Goal: Information Seeking & Learning: Learn about a topic

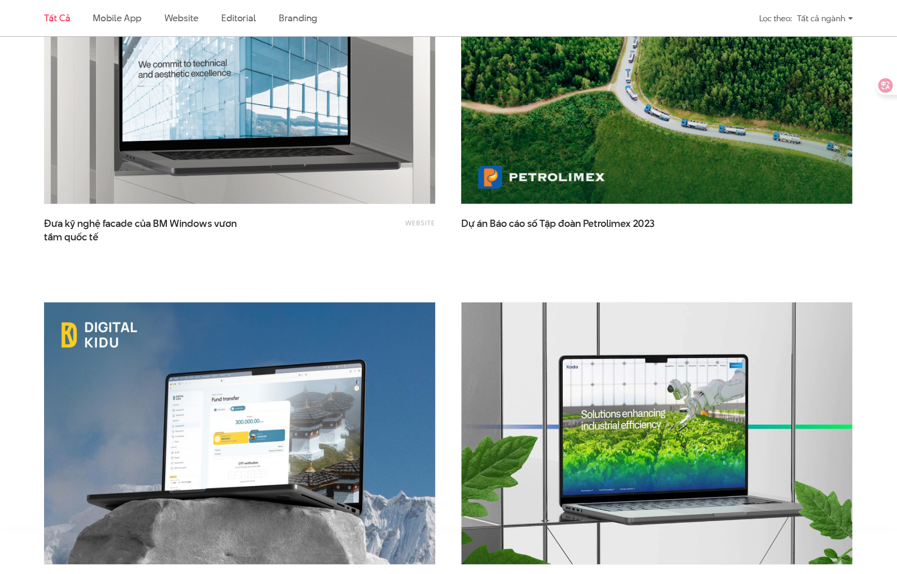
scroll to position [1918, 0]
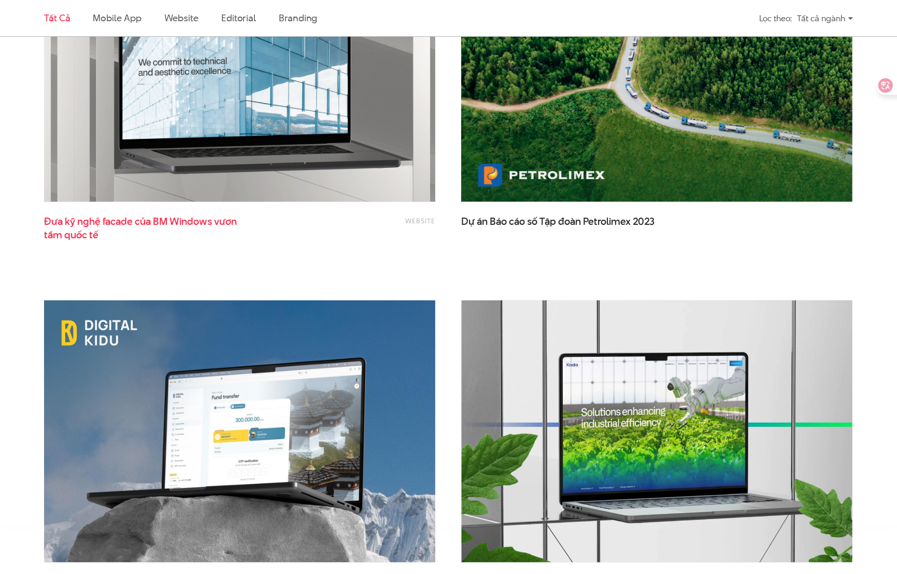
click at [223, 230] on span "Đưa kỹ nghệ facade của BM Windows vươn tầm quốc tế" at bounding box center [147, 228] width 207 height 26
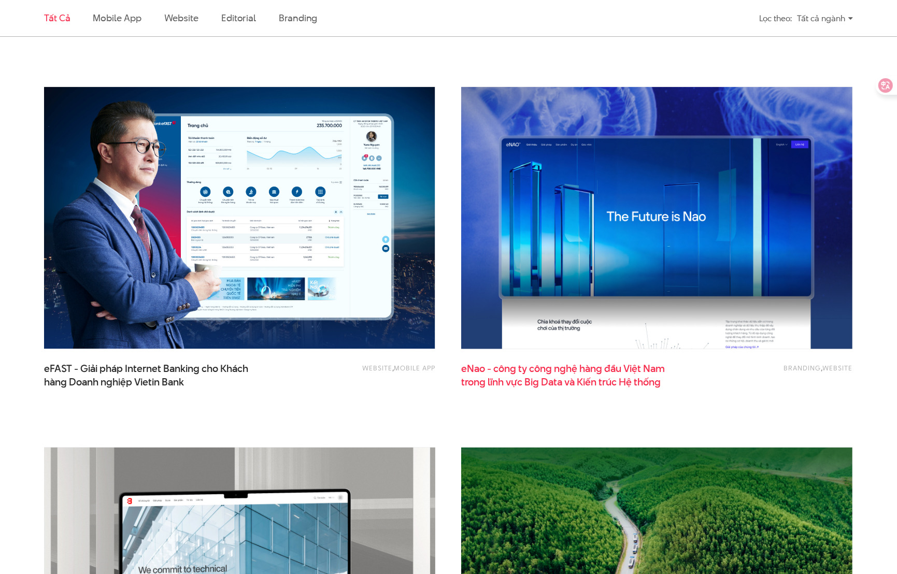
scroll to position [1296, 0]
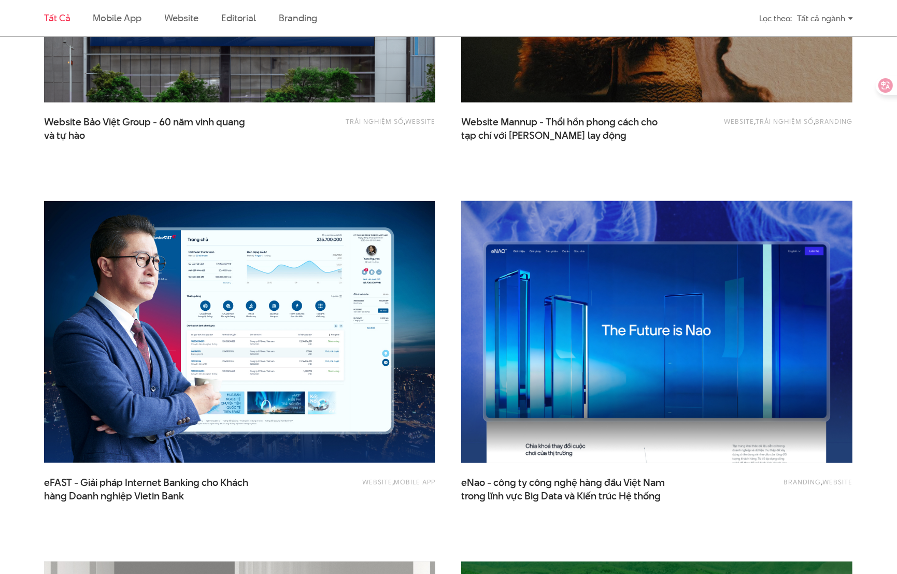
click at [620, 290] on img at bounding box center [657, 332] width 431 height 288
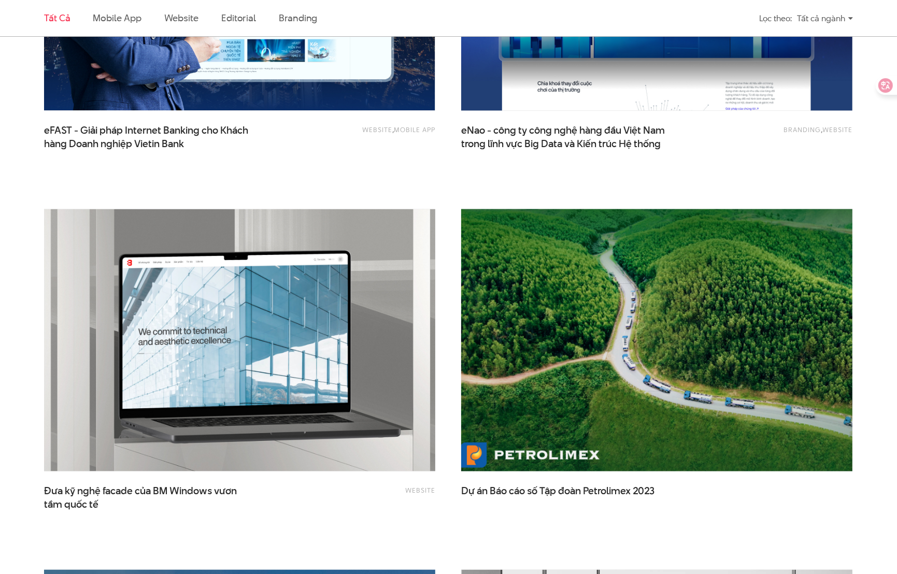
scroll to position [1762, 0]
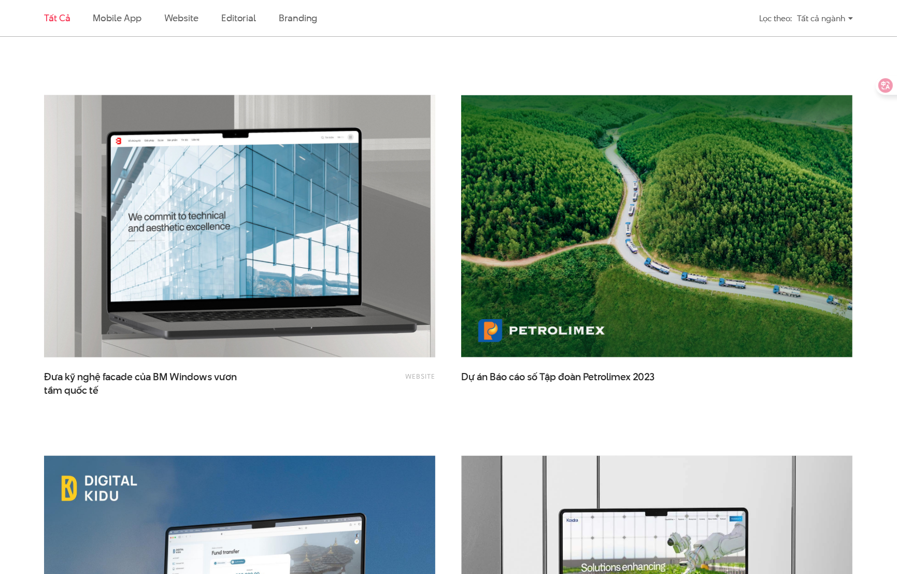
click at [369, 269] on img at bounding box center [239, 226] width 431 height 288
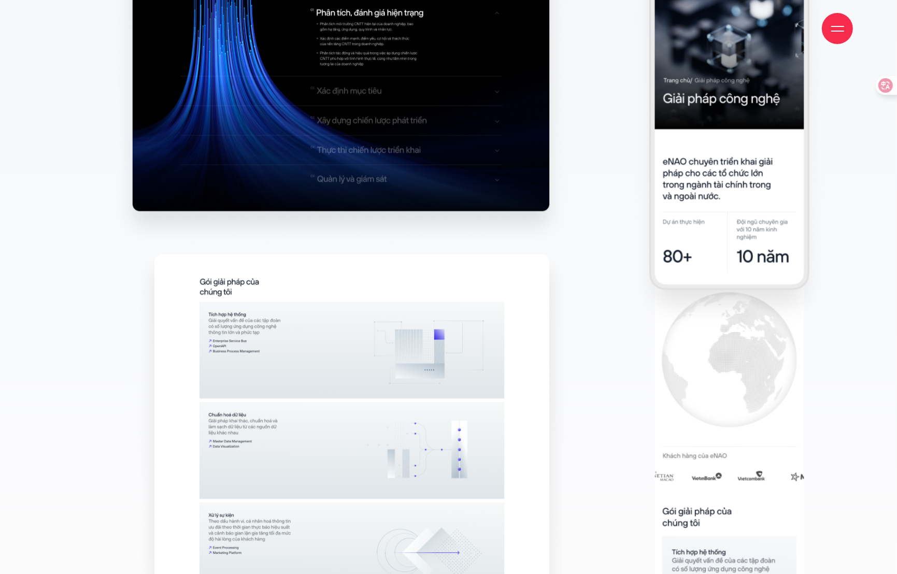
scroll to position [8396, 0]
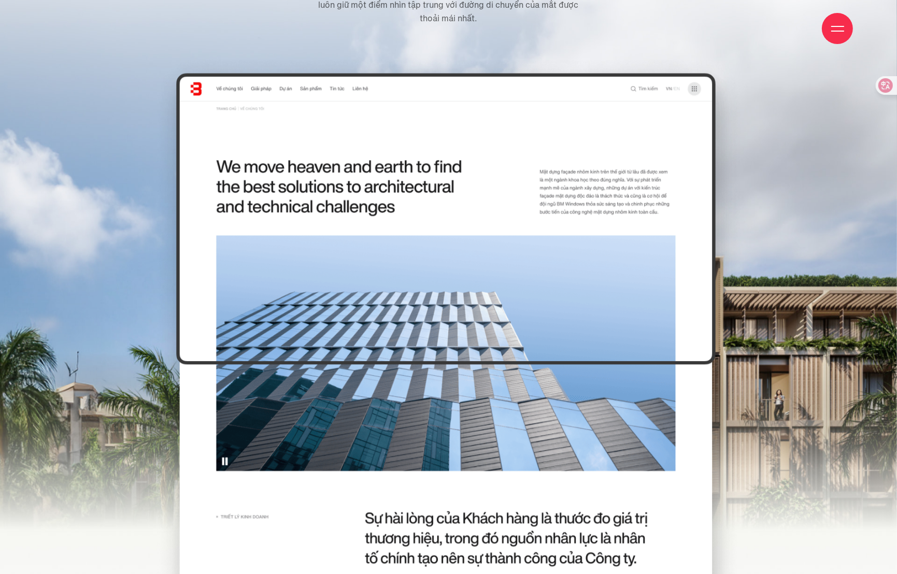
scroll to position [3991, 0]
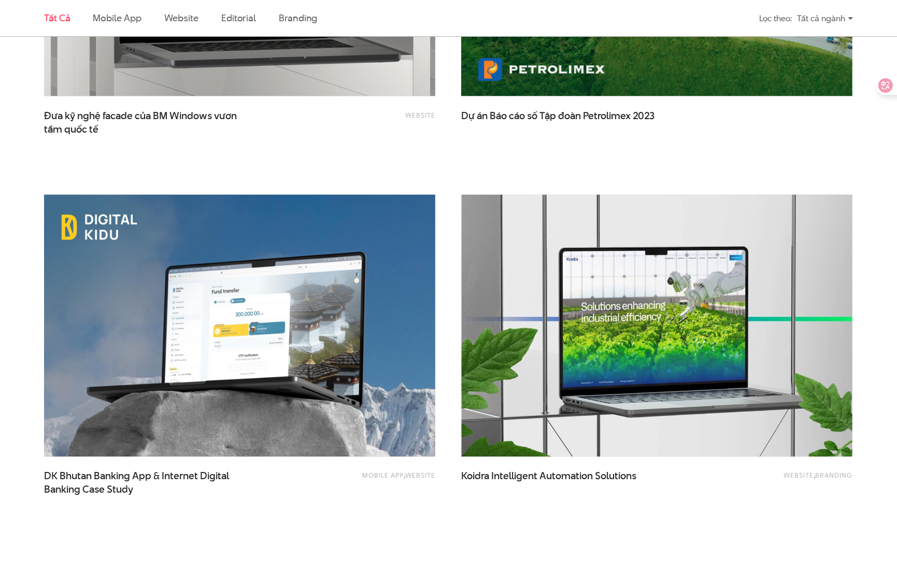
scroll to position [2178, 0]
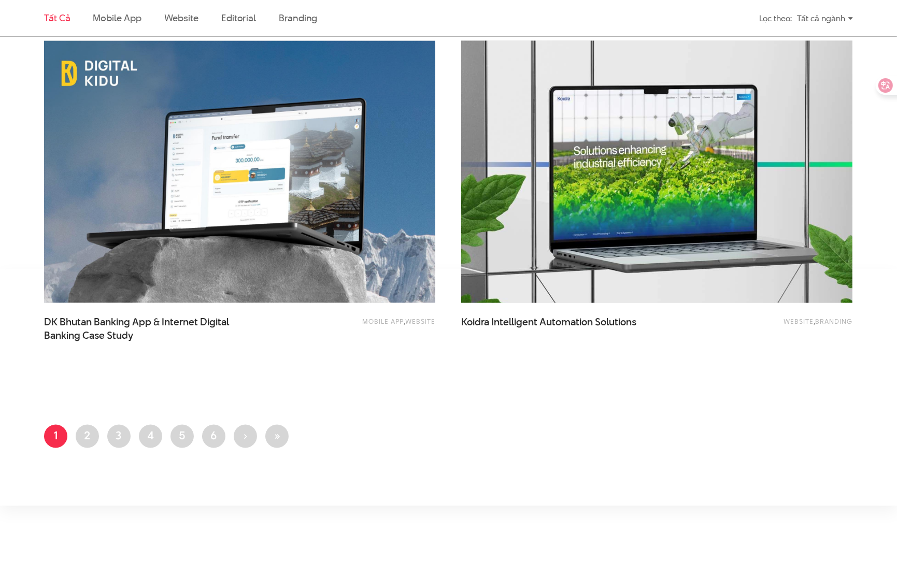
click at [600, 212] on img at bounding box center [657, 172] width 431 height 288
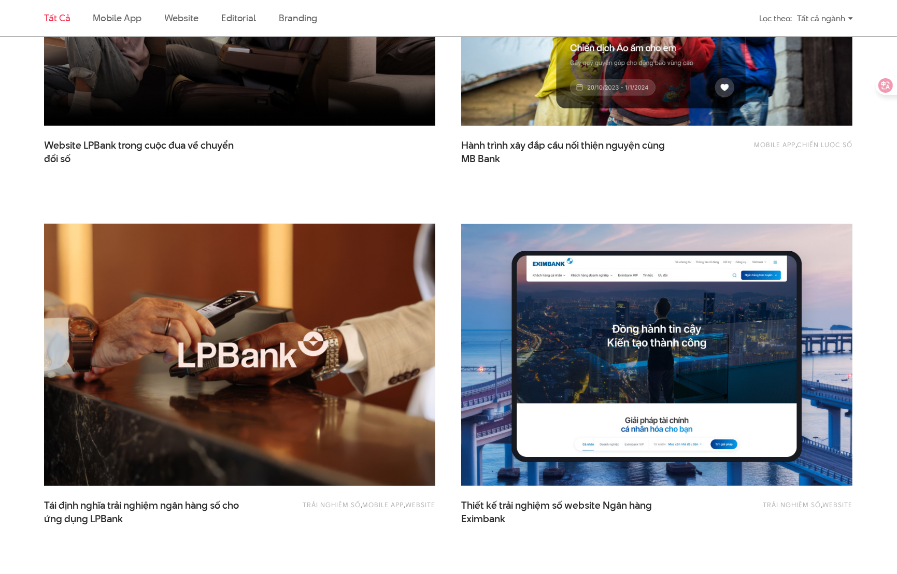
scroll to position [623, 0]
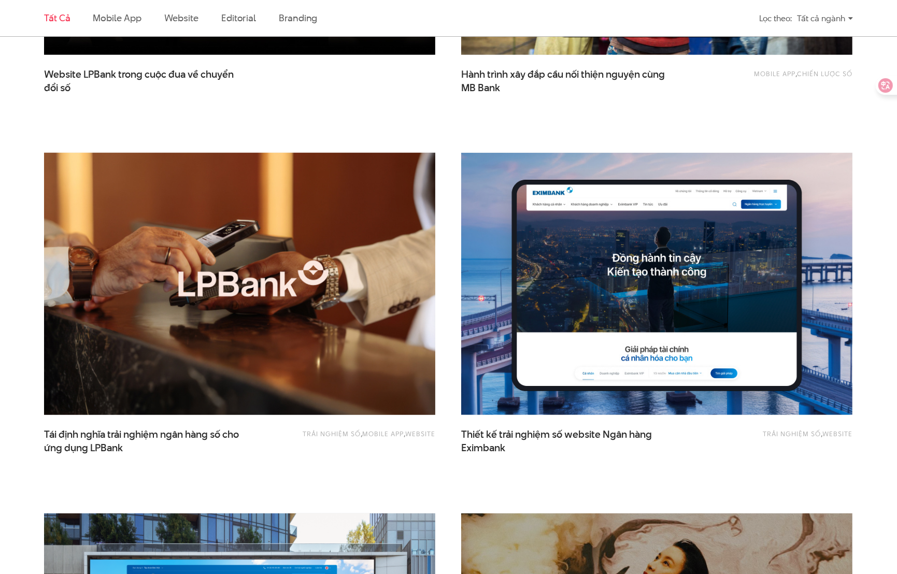
click at [351, 344] on img at bounding box center [239, 284] width 431 height 288
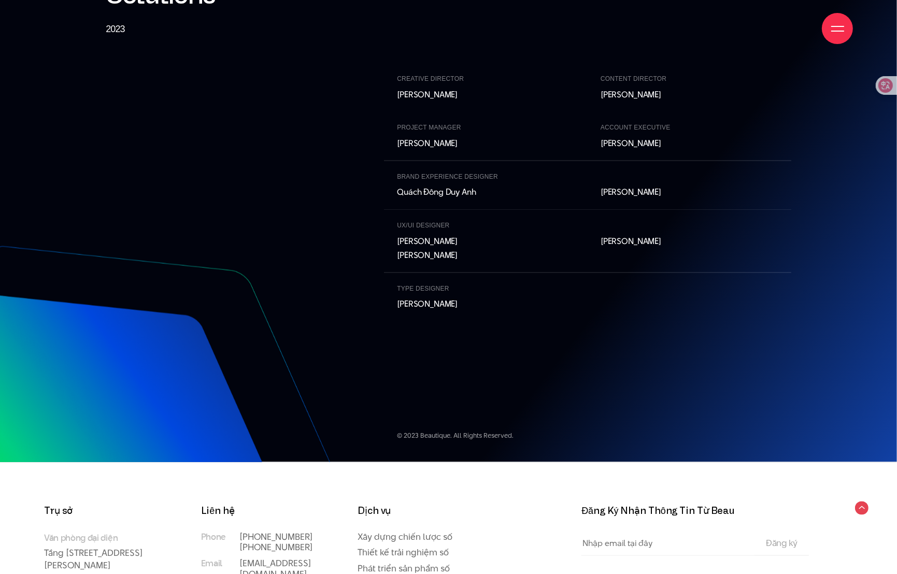
scroll to position [10908, 0]
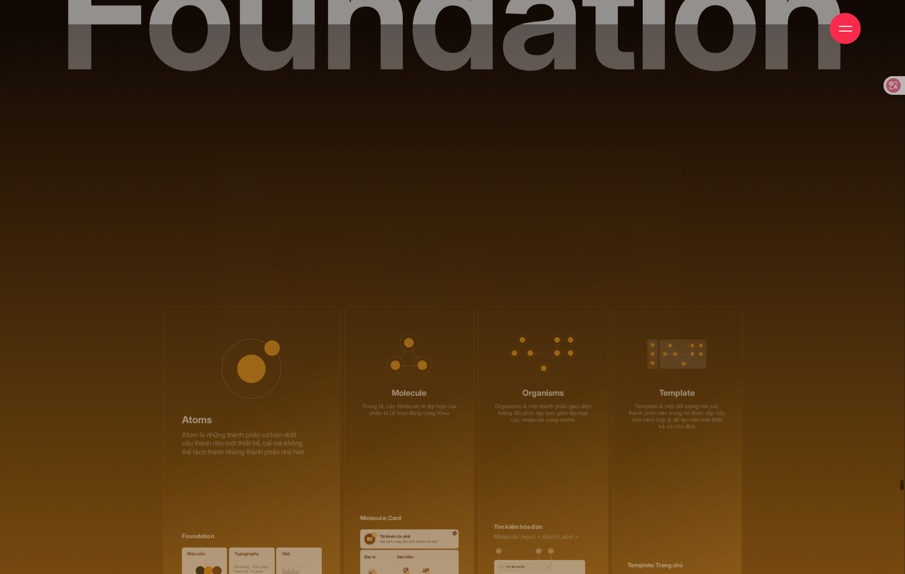
drag, startPoint x: 901, startPoint y: 118, endPoint x: 888, endPoint y: 488, distance: 370.8
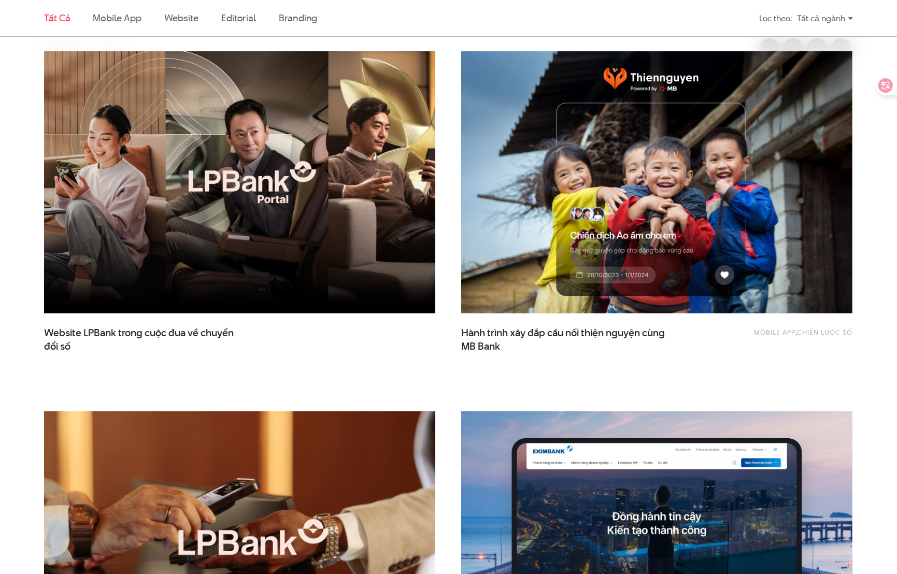
scroll to position [363, 0]
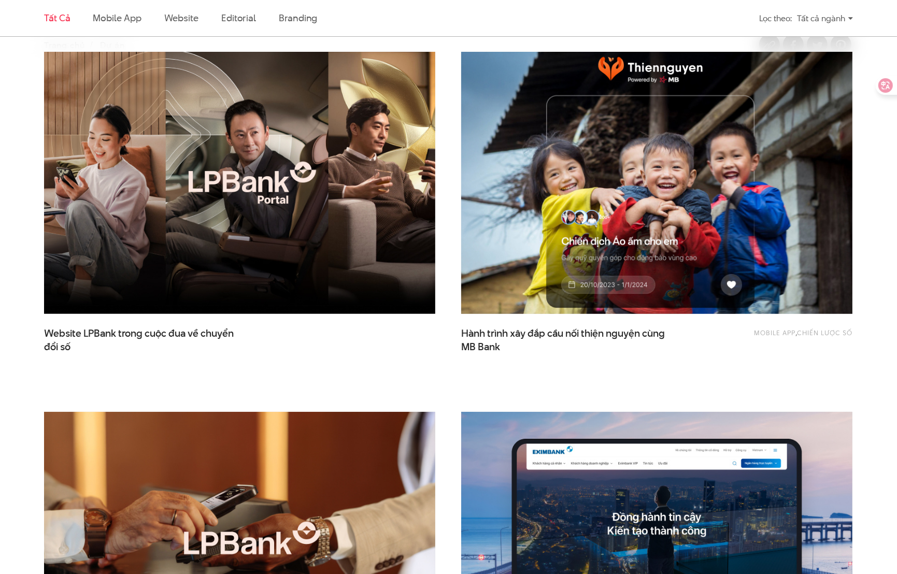
click at [589, 222] on img at bounding box center [657, 183] width 431 height 288
